Goal: Download file/media

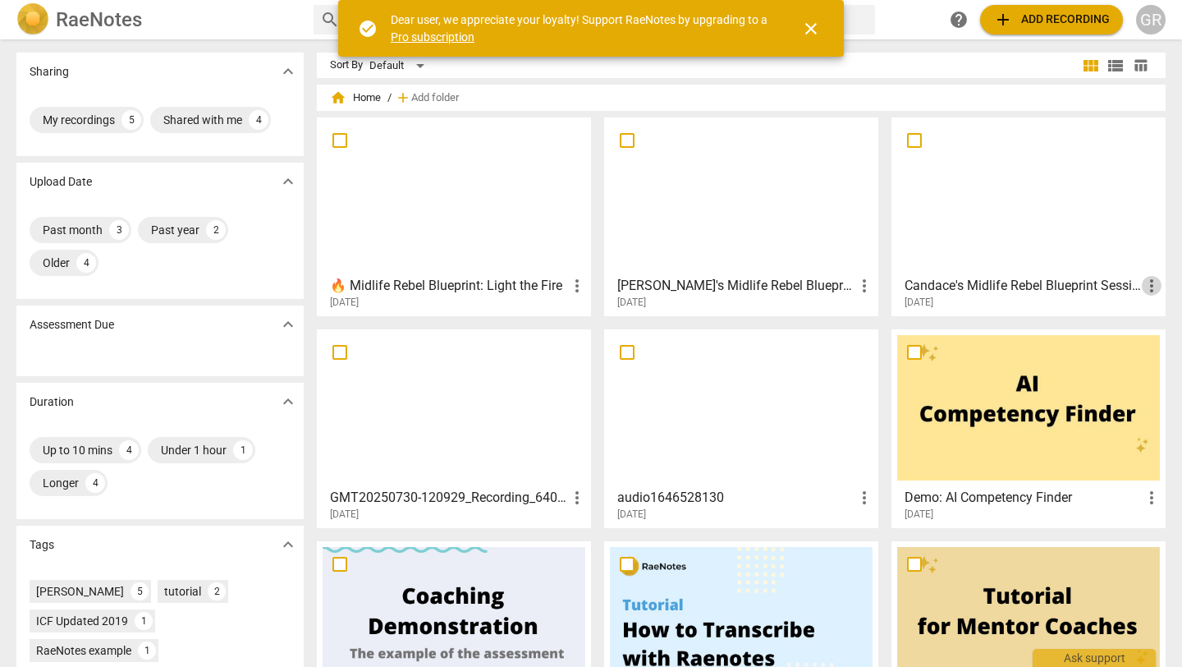
click at [1150, 283] on span "more_vert" at bounding box center [1152, 286] width 20 height 20
click at [1095, 184] on div at bounding box center [591, 333] width 1182 height 667
click at [1088, 190] on div at bounding box center [1028, 195] width 263 height 145
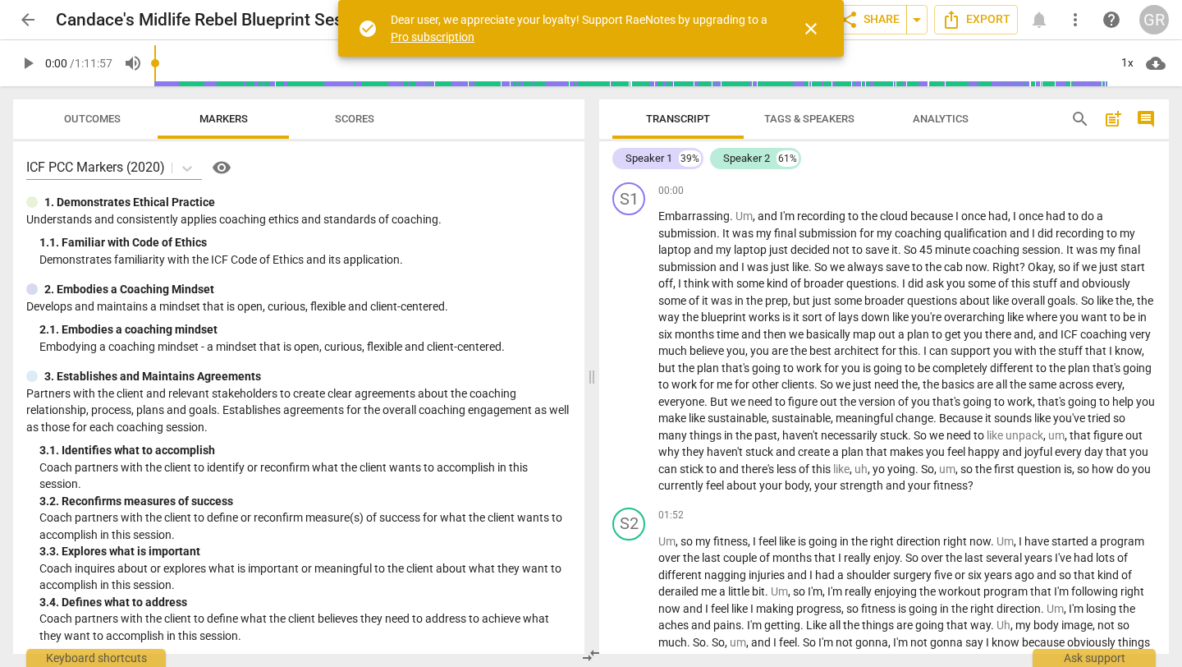
click at [809, 30] on span "close" at bounding box center [811, 29] width 20 height 20
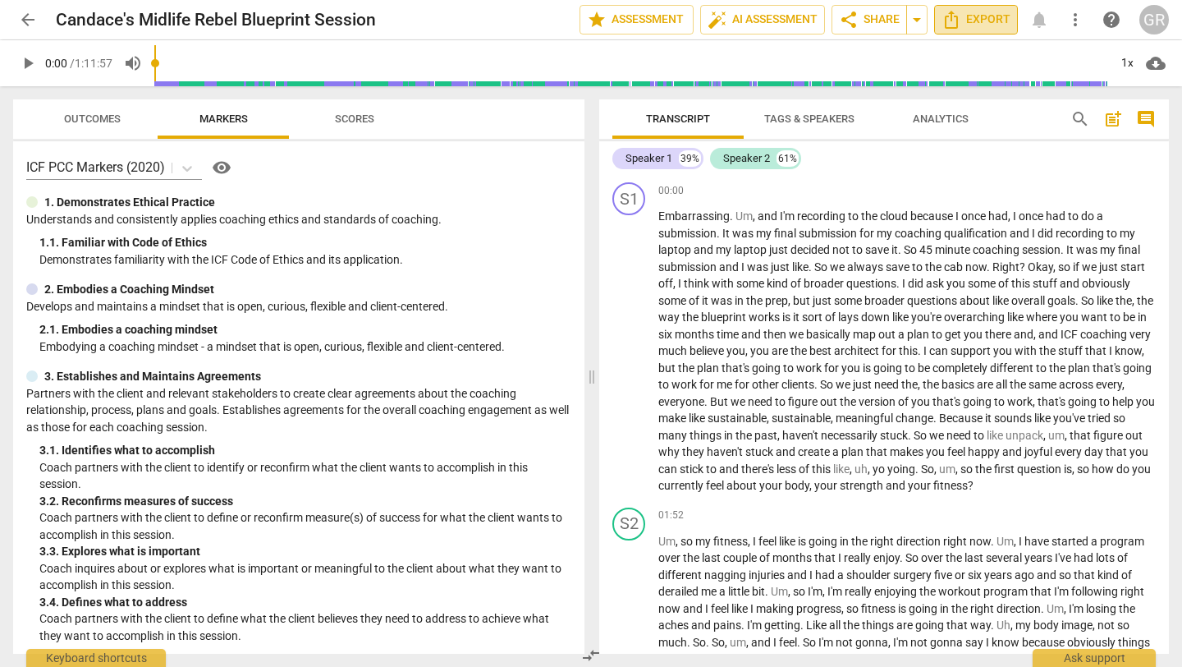
click at [970, 20] on span "Export" at bounding box center [976, 20] width 69 height 20
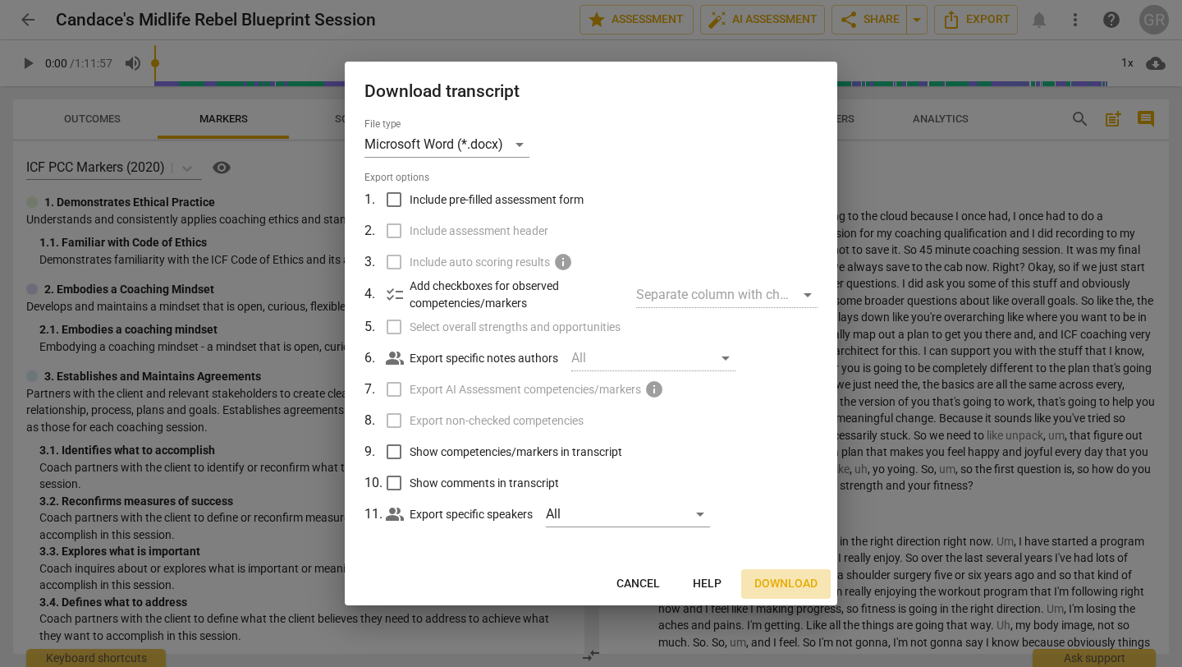
click at [780, 577] on span "Download" at bounding box center [785, 583] width 63 height 16
